Goal: Task Accomplishment & Management: Manage account settings

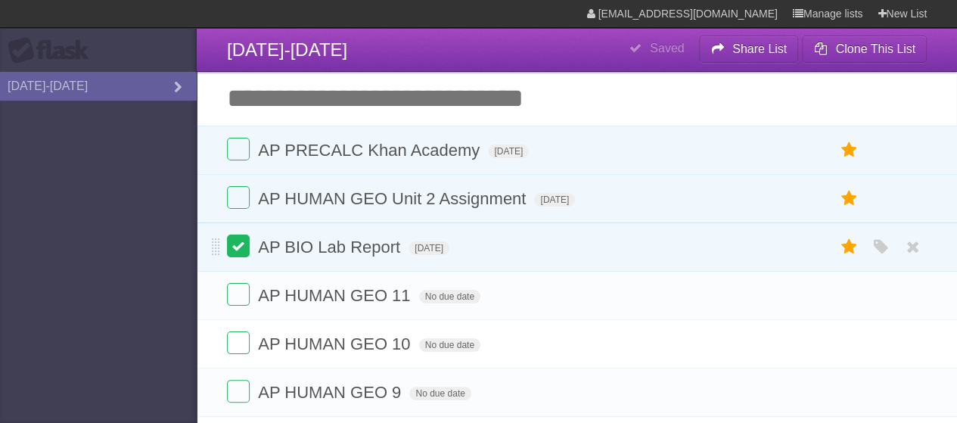
drag, startPoint x: 0, startPoint y: 0, endPoint x: 238, endPoint y: 244, distance: 341.5
click at [238, 244] on label at bounding box center [238, 246] width 23 height 23
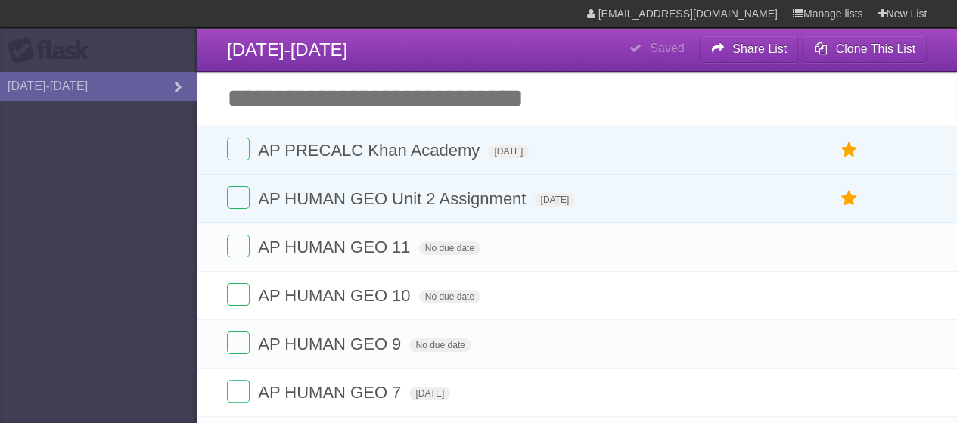
click at [460, 94] on input "Add another task" at bounding box center [577, 98] width 761 height 53
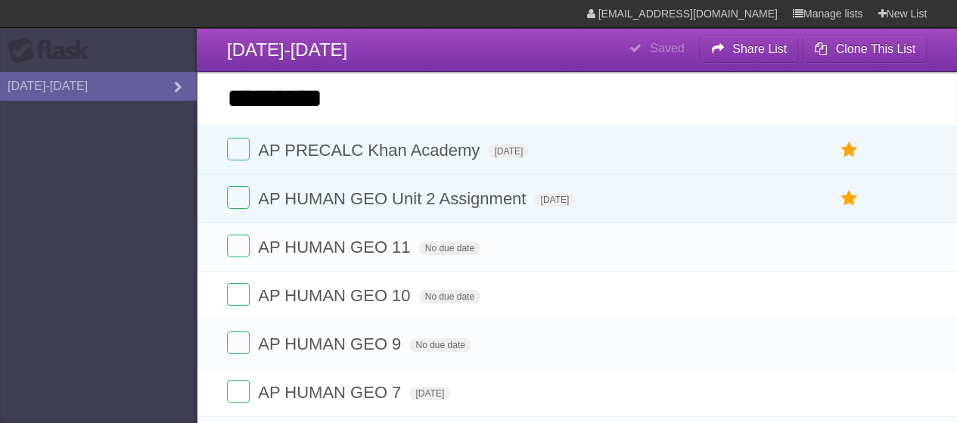
type input "*********"
click input "*********" at bounding box center [0, 0] width 0 height 0
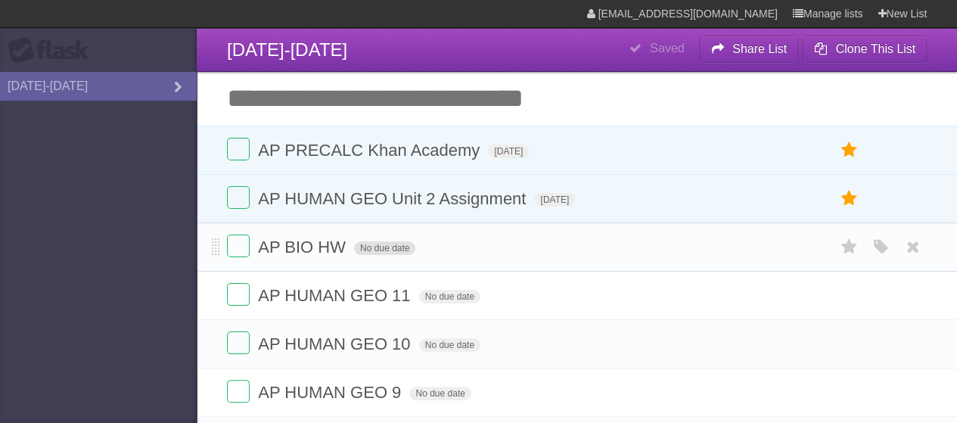
click at [395, 244] on span "No due date" at bounding box center [384, 248] width 61 height 14
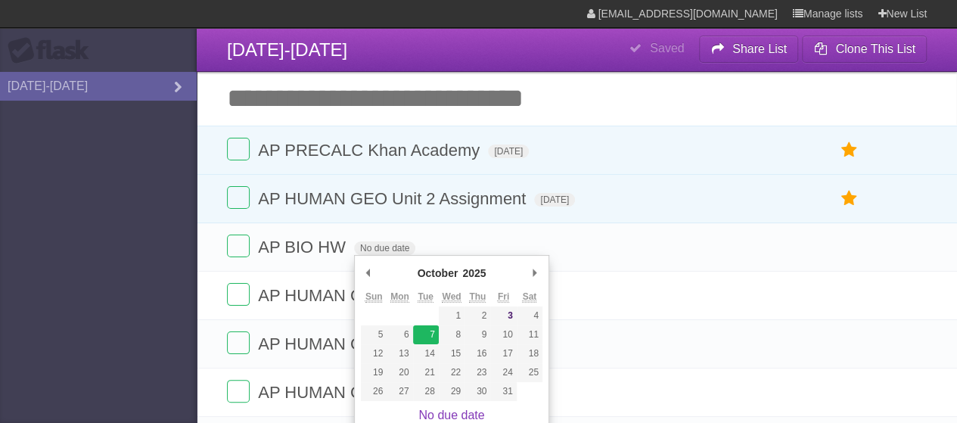
type span "[DATE]"
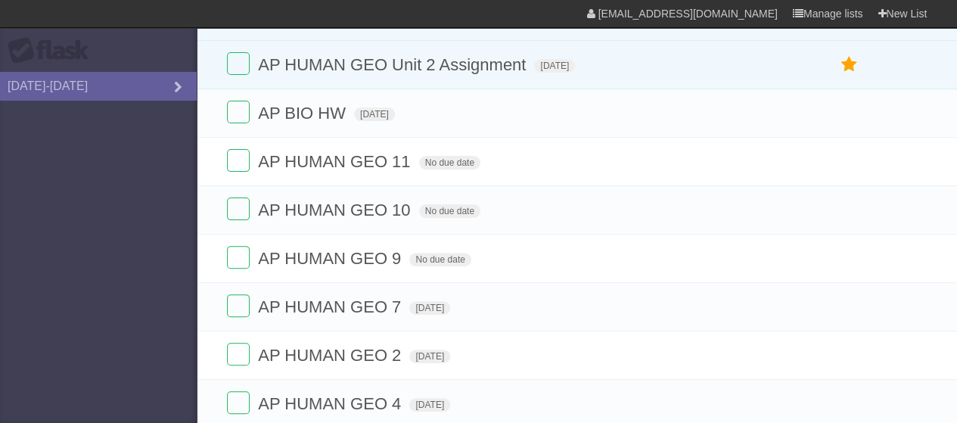
scroll to position [135, 0]
click at [459, 162] on span "No due date" at bounding box center [449, 162] width 61 height 14
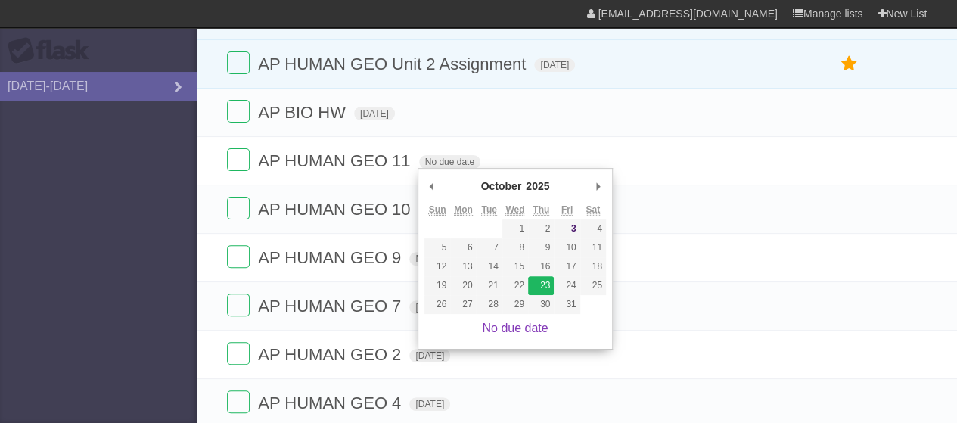
type span "[DATE]"
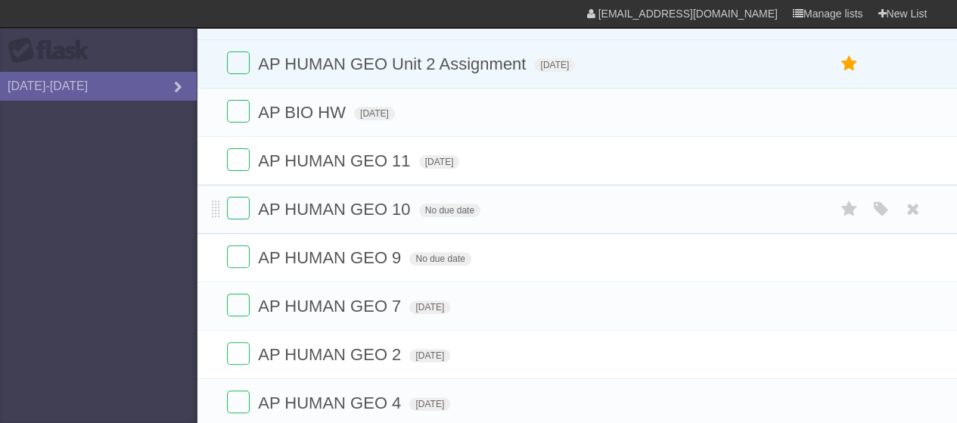
click at [450, 217] on form "AP HUMAN GEO 10 No due date White Red Blue Green Purple Orange" at bounding box center [577, 209] width 700 height 25
click at [450, 213] on span "No due date" at bounding box center [449, 211] width 61 height 14
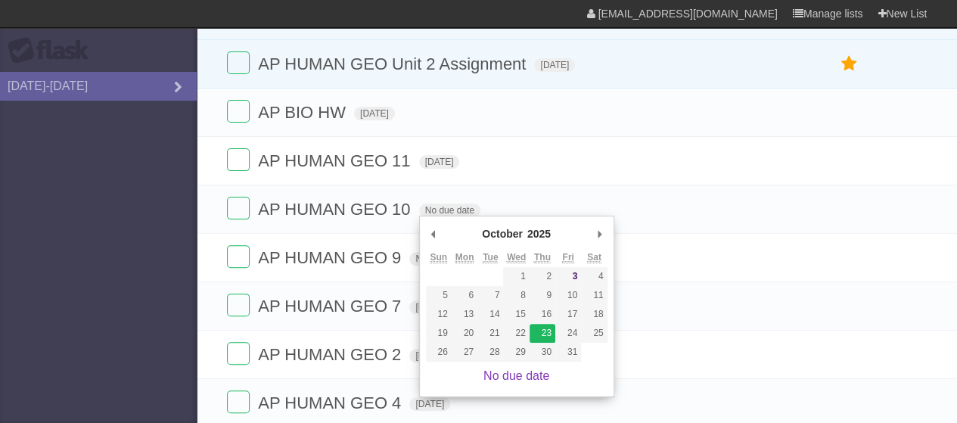
type span "[DATE]"
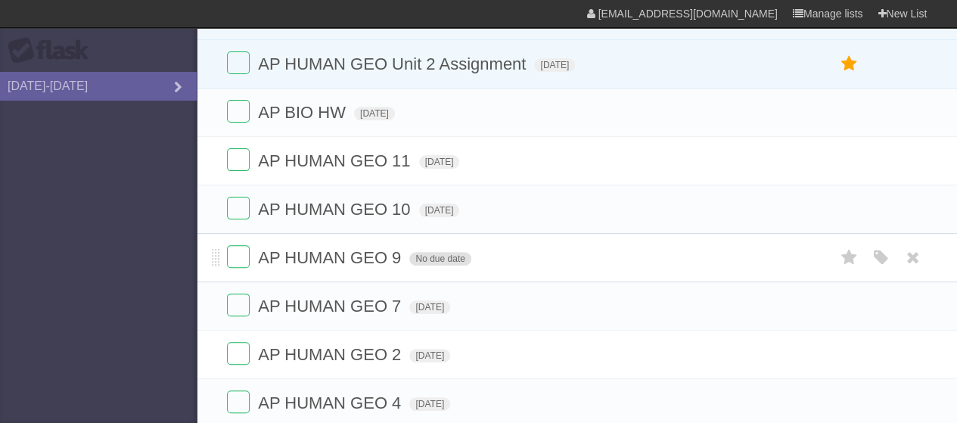
click at [450, 262] on span "No due date" at bounding box center [439, 259] width 61 height 14
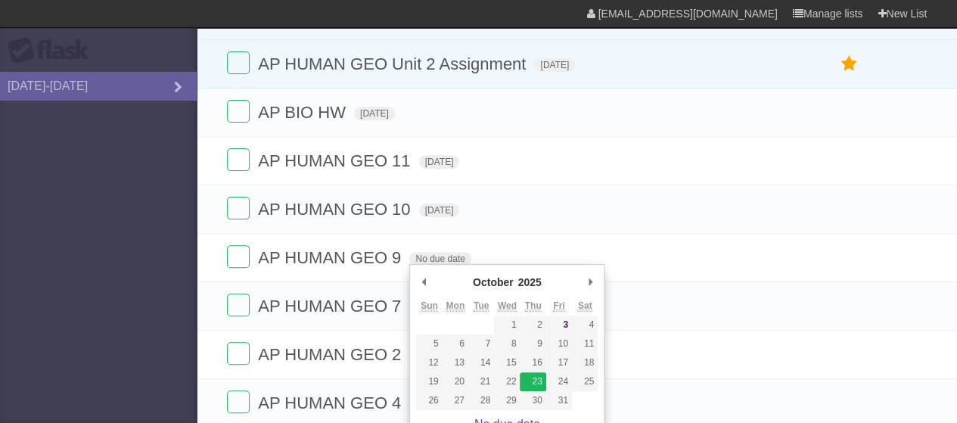
type span "[DATE]"
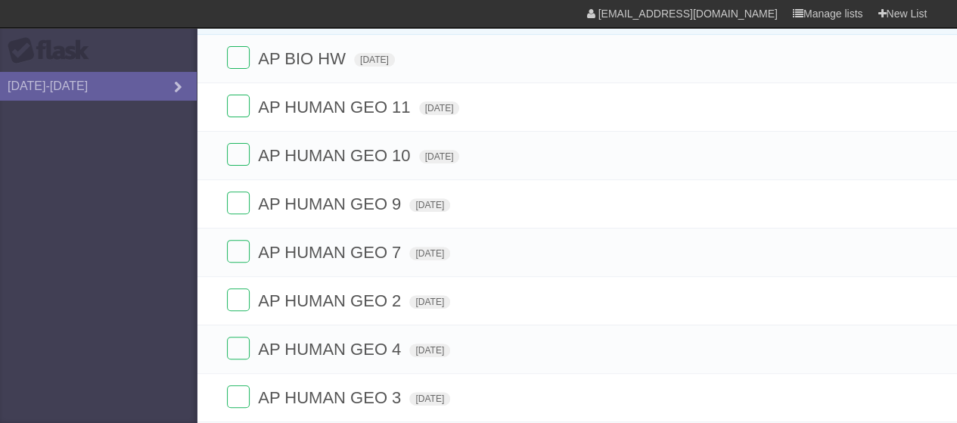
scroll to position [0, 0]
